Goal: Check status

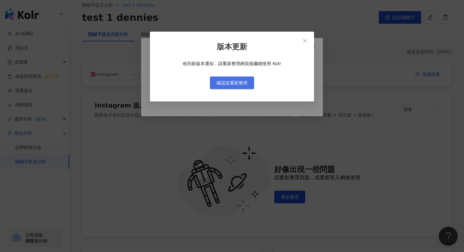
click at [248, 84] on button "確認並重新整理" at bounding box center [232, 82] width 44 height 13
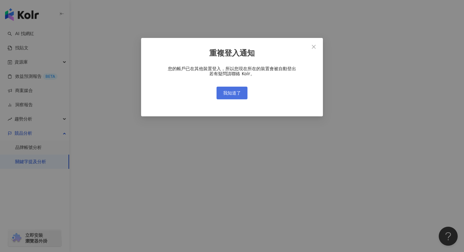
click at [241, 92] on button "我知道了" at bounding box center [232, 93] width 31 height 13
